Goal: Information Seeking & Learning: Learn about a topic

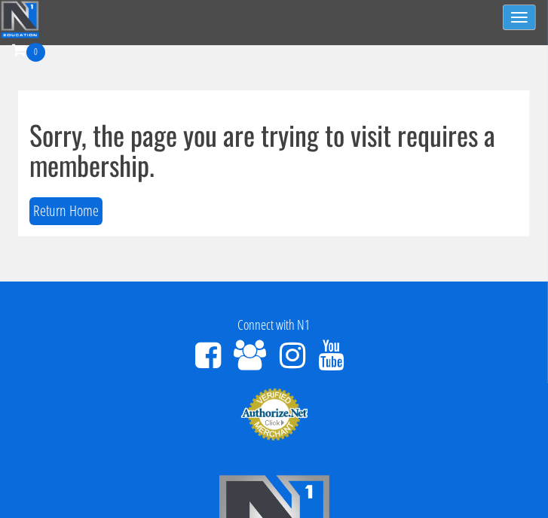
click at [526, 15] on button "Toggle navigation" at bounding box center [519, 18] width 33 height 26
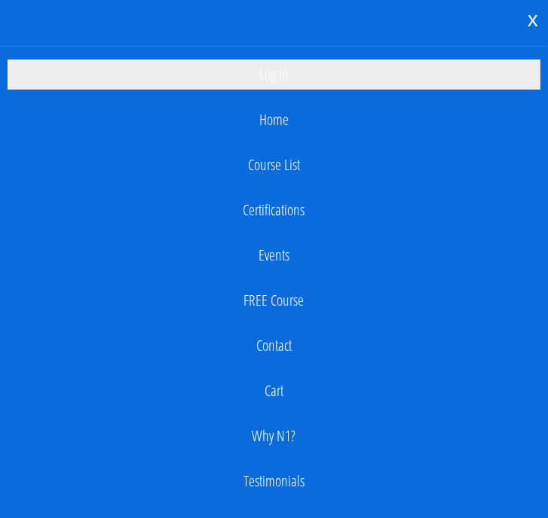
click at [320, 68] on link "Log In" at bounding box center [274, 75] width 533 height 30
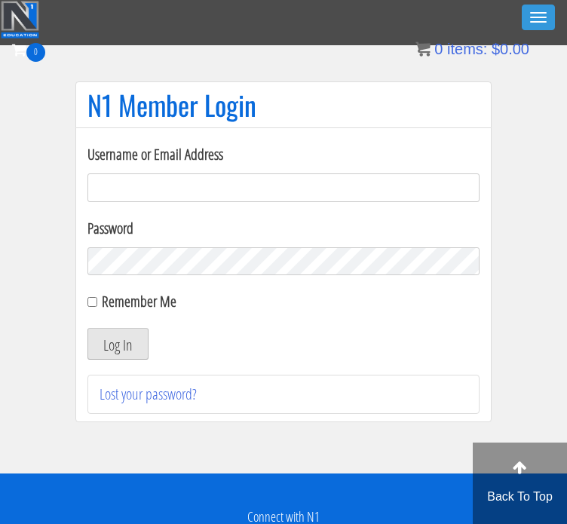
type input "[EMAIL_ADDRESS][DOMAIN_NAME]"
click at [97, 350] on button "Log In" at bounding box center [117, 344] width 61 height 32
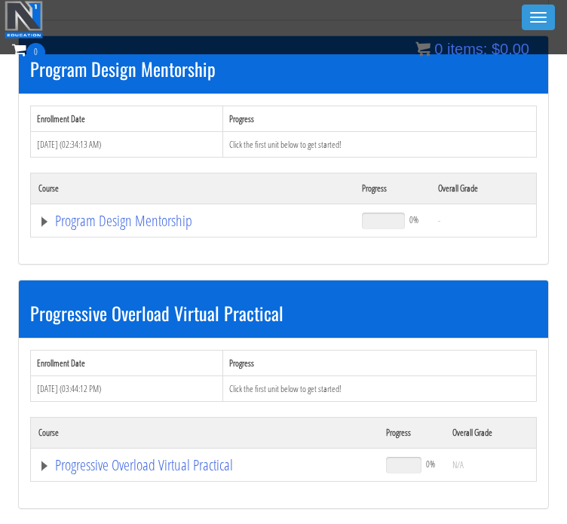
scroll to position [1474, 0]
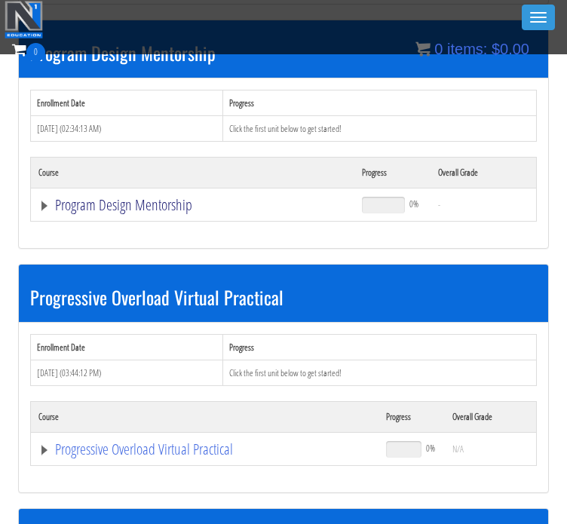
click at [137, 201] on link "Program Design Mentorship" at bounding box center [192, 204] width 308 height 15
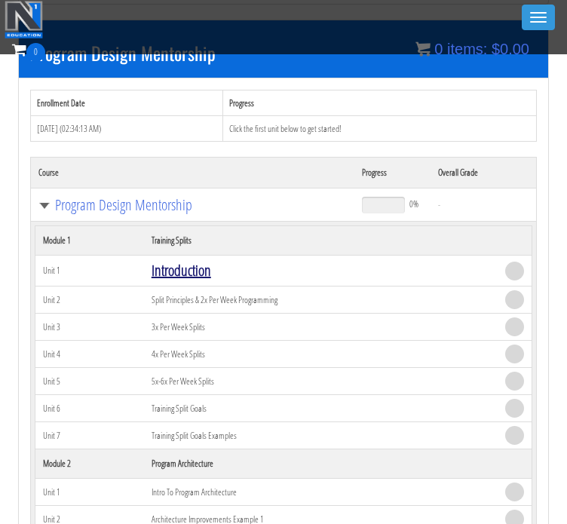
click at [176, 260] on link "Introduction" at bounding box center [181, 270] width 60 height 20
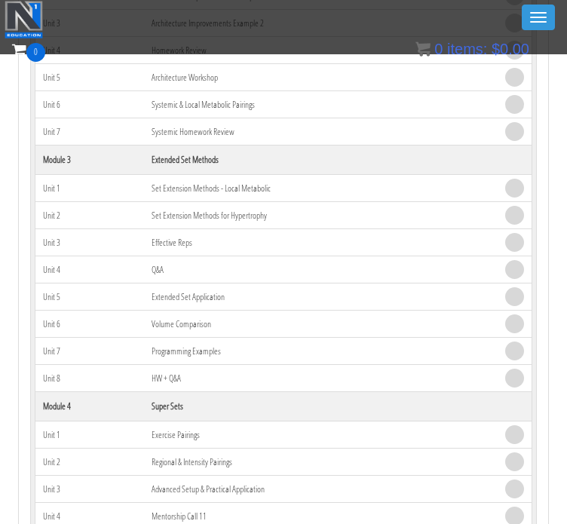
scroll to position [1996, 0]
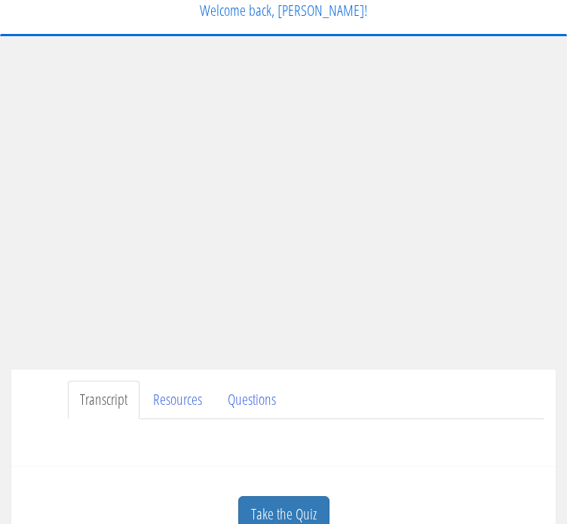
scroll to position [38, 0]
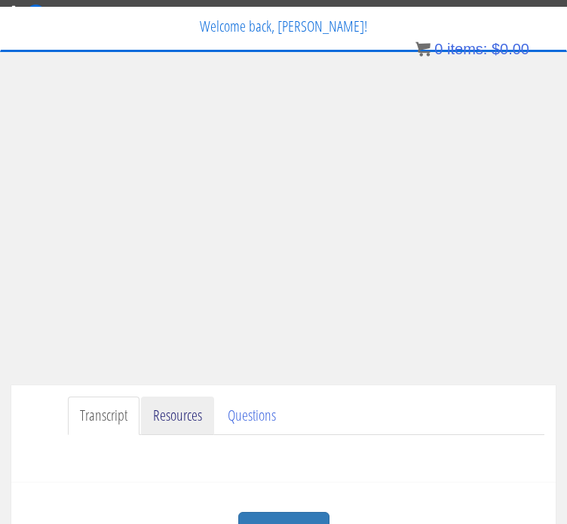
click at [163, 415] on link "Resources" at bounding box center [177, 415] width 73 height 38
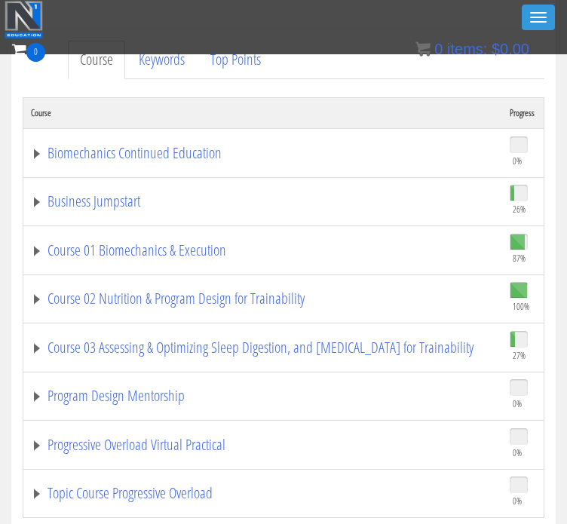
scroll to position [1401, 0]
click at [72, 387] on link "Program Design Mentorship" at bounding box center [262, 394] width 463 height 15
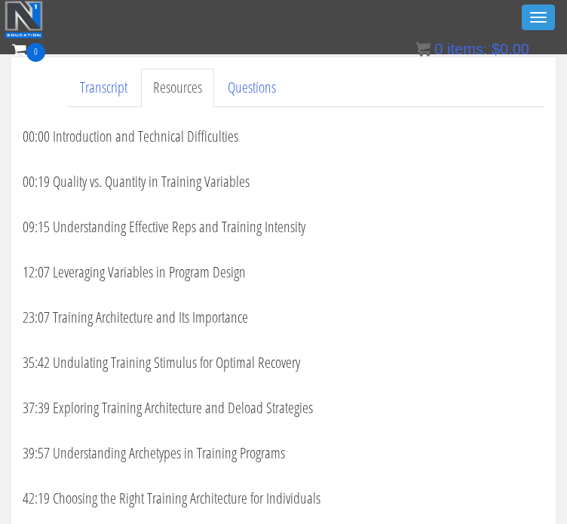
scroll to position [322, 0]
click at [100, 81] on div "0 Certs Course List Events FREE Course Course Preview – Biomechanics Course Pre…" at bounding box center [283, 64] width 543 height 53
click at [107, 90] on div "0 Certs Course List Events FREE Course Course Preview – Biomechanics Course Pre…" at bounding box center [283, 64] width 543 height 53
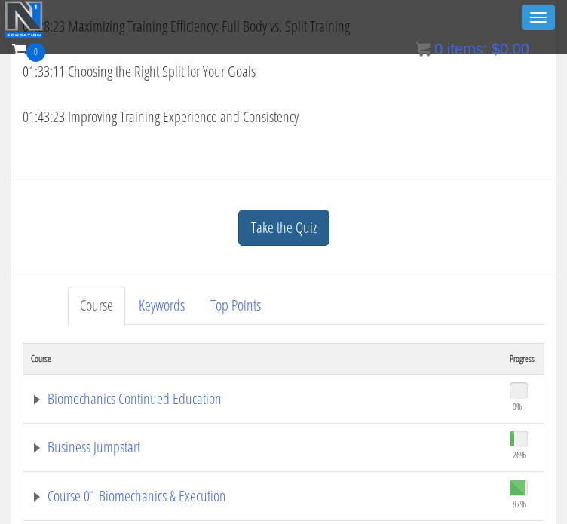
click at [266, 239] on link "Take the Quiz" at bounding box center [283, 228] width 91 height 37
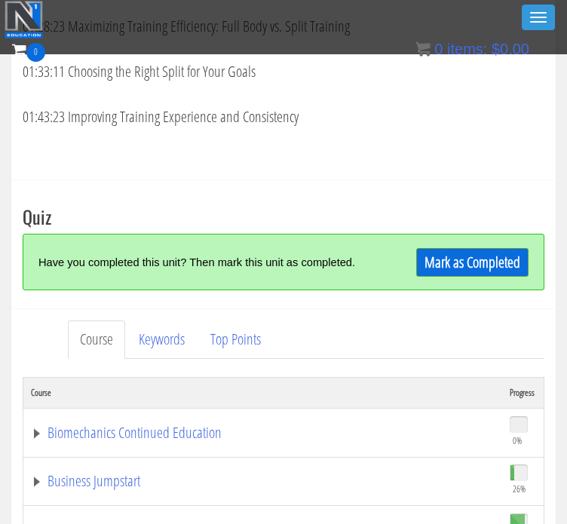
scroll to position [1188, 0]
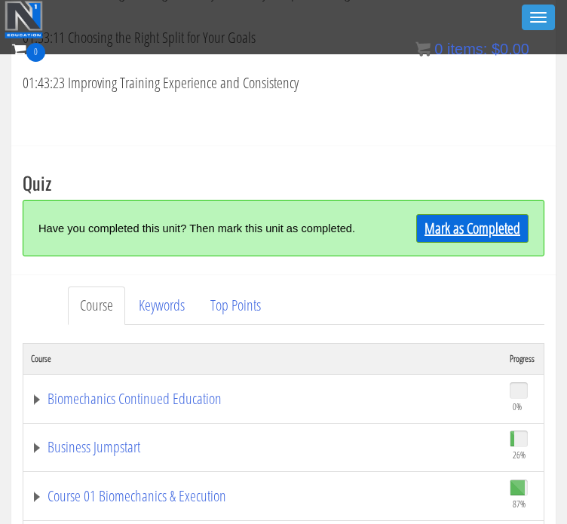
click at [440, 231] on link "Mark as Completed" at bounding box center [472, 228] width 112 height 29
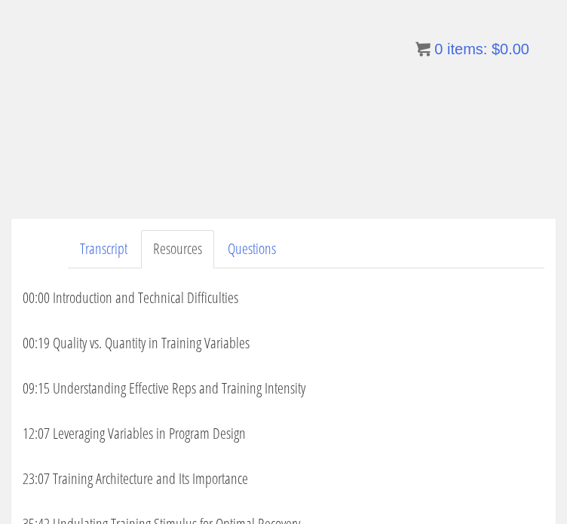
scroll to position [0, 0]
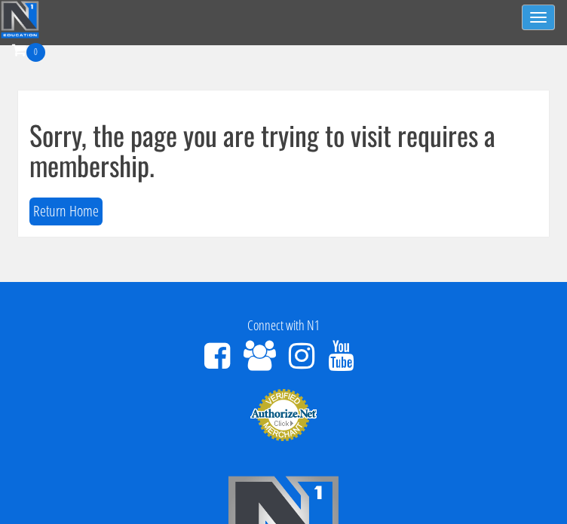
click at [525, 29] on button "Toggle navigation" at bounding box center [537, 18] width 33 height 26
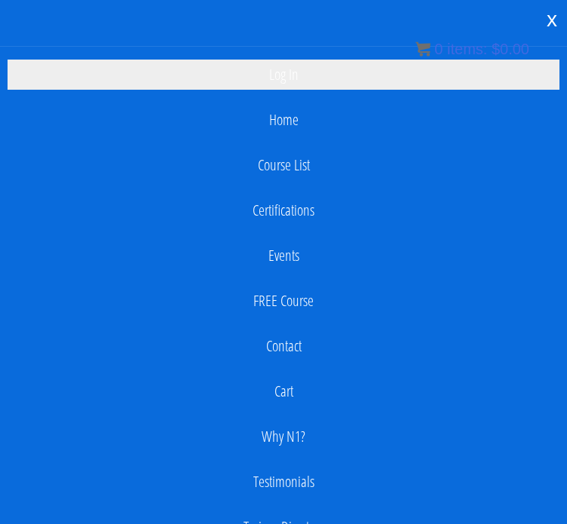
click at [320, 78] on link "Log In" at bounding box center [284, 75] width 552 height 30
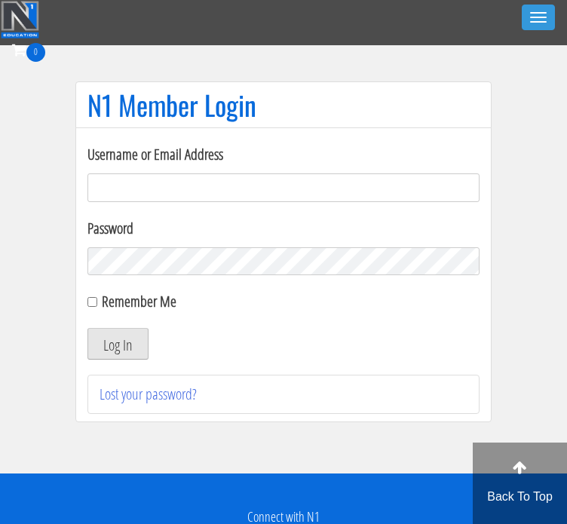
type input "[EMAIL_ADDRESS][DOMAIN_NAME]"
click at [127, 333] on button "Log In" at bounding box center [117, 344] width 61 height 32
